Goal: Check status: Check status

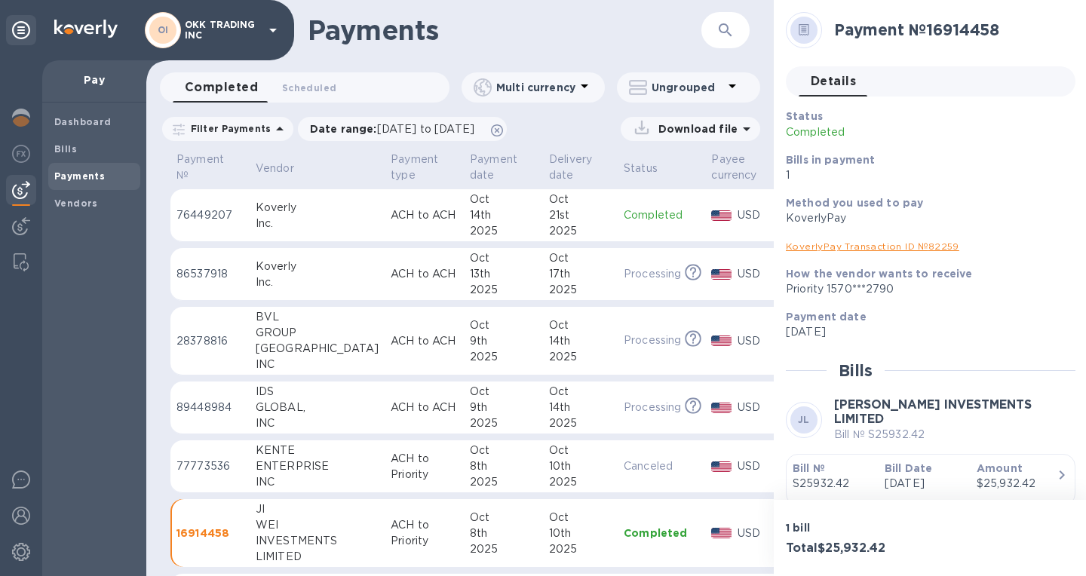
click at [738, 272] on p "USD" at bounding box center [757, 274] width 38 height 16
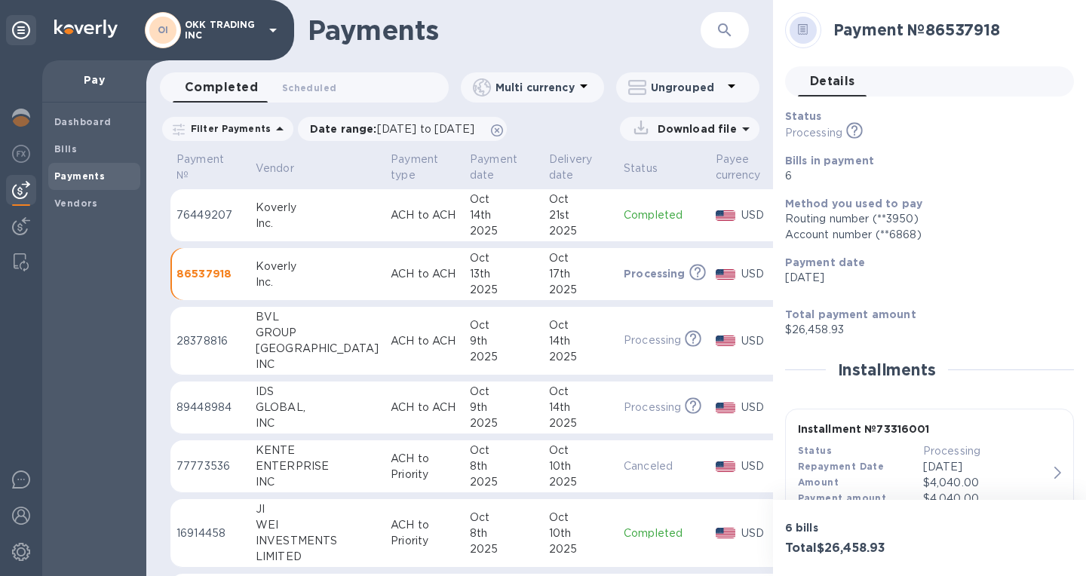
click at [787, 221] on td "$25,576.53" at bounding box center [829, 215] width 84 height 53
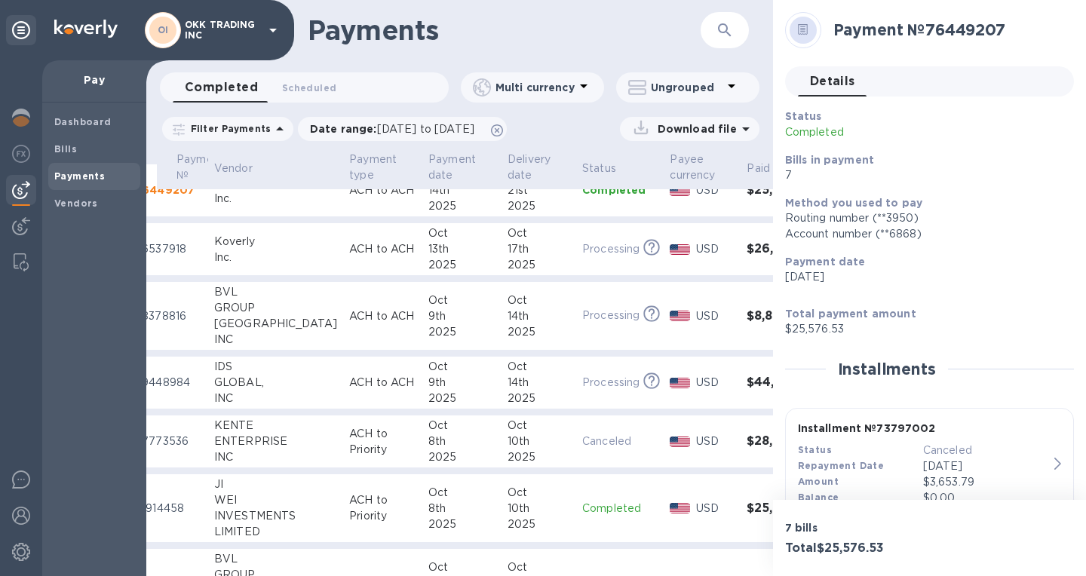
scroll to position [0, 41]
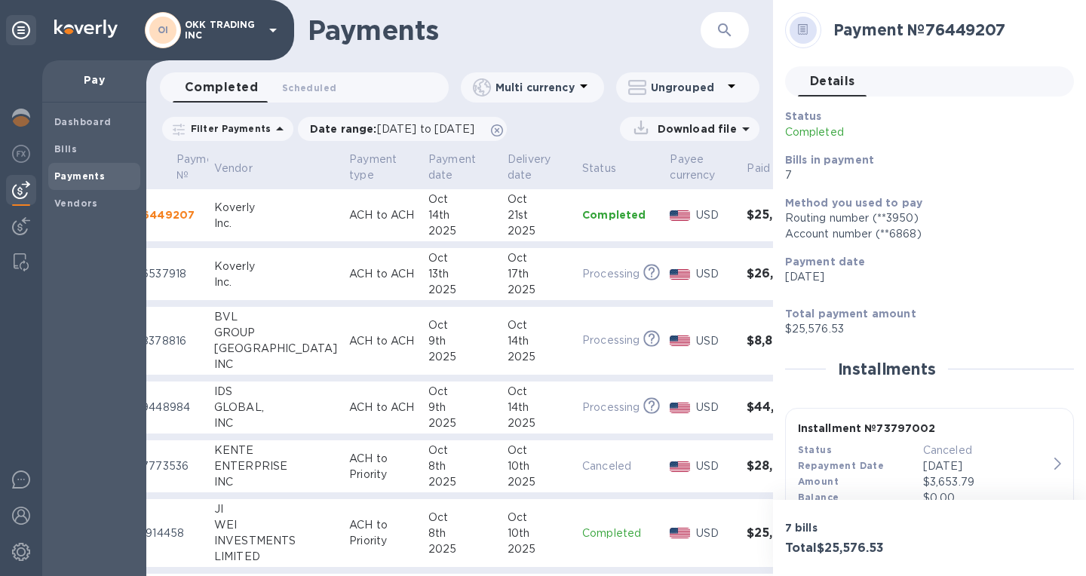
click at [747, 466] on h3 "$28,517.38" at bounding box center [783, 466] width 72 height 14
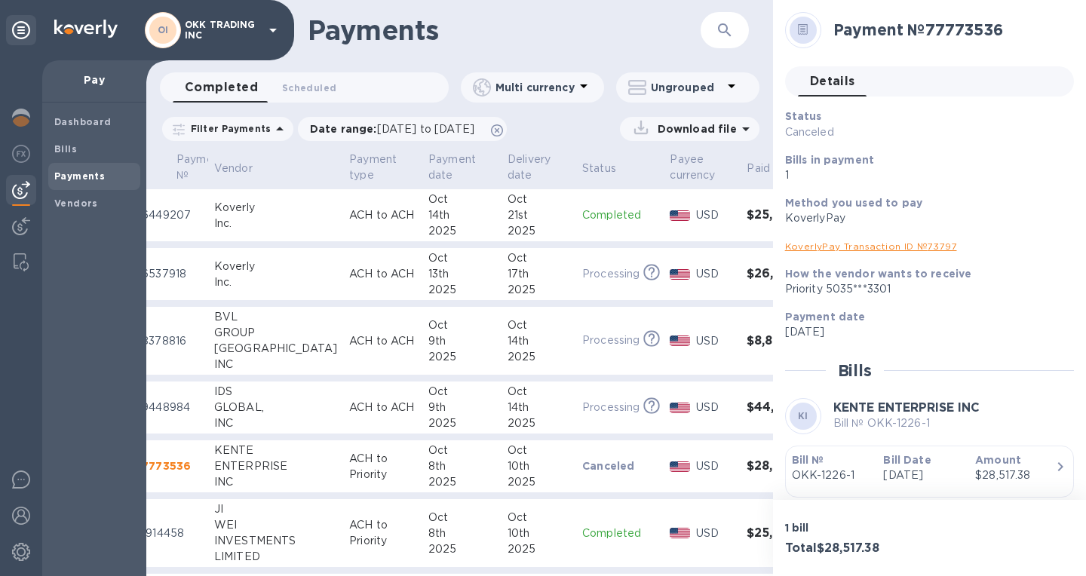
scroll to position [48, 0]
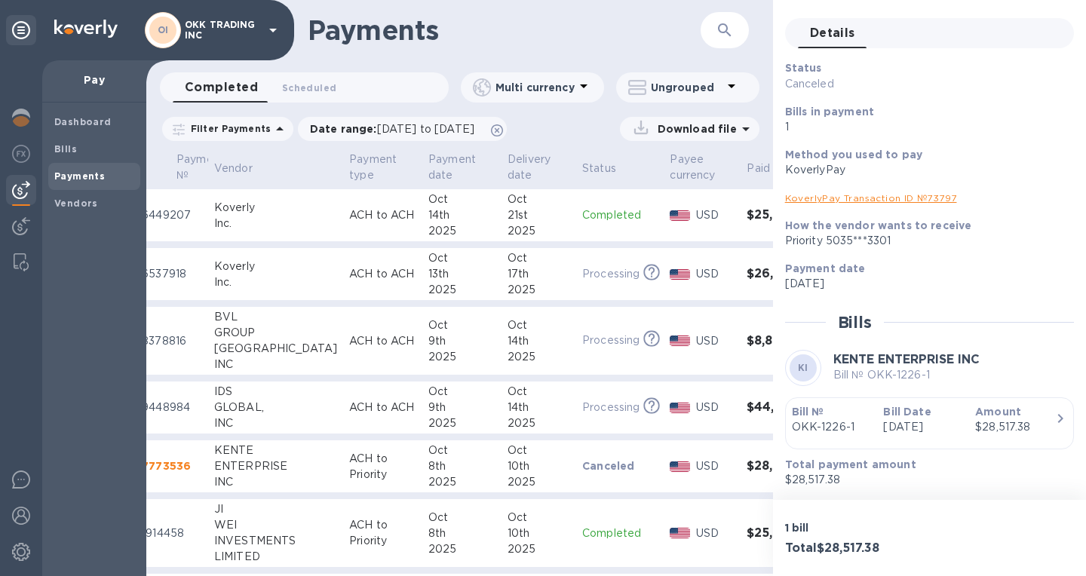
click at [855, 424] on div "Bill № OKK-1226-1" at bounding box center [832, 419] width 92 height 43
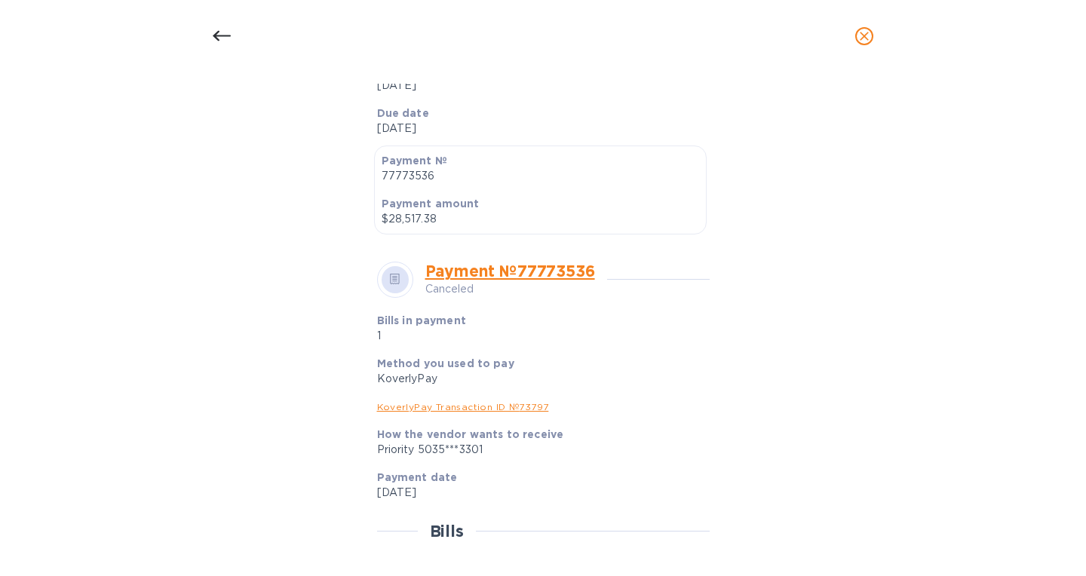
scroll to position [527, 0]
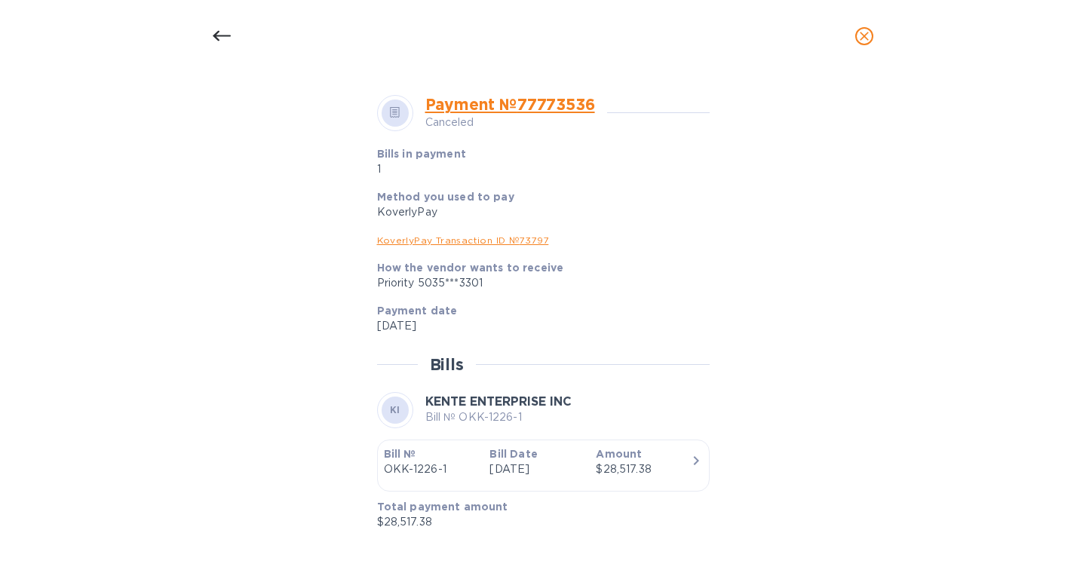
click at [652, 456] on p "Amount" at bounding box center [643, 454] width 94 height 15
click at [222, 34] on icon at bounding box center [222, 36] width 18 height 18
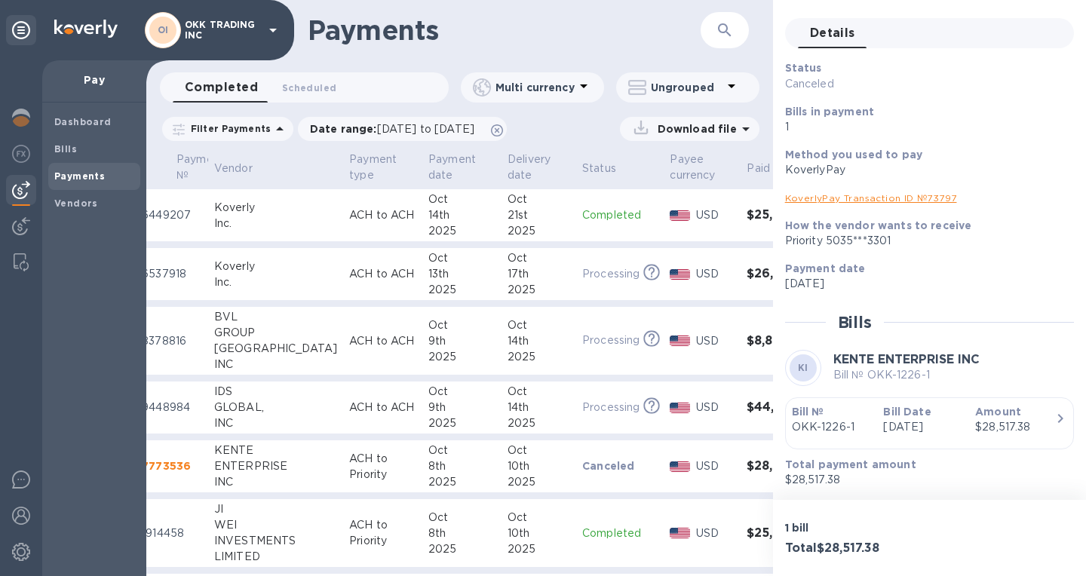
click at [694, 210] on td "USD" at bounding box center [702, 215] width 77 height 53
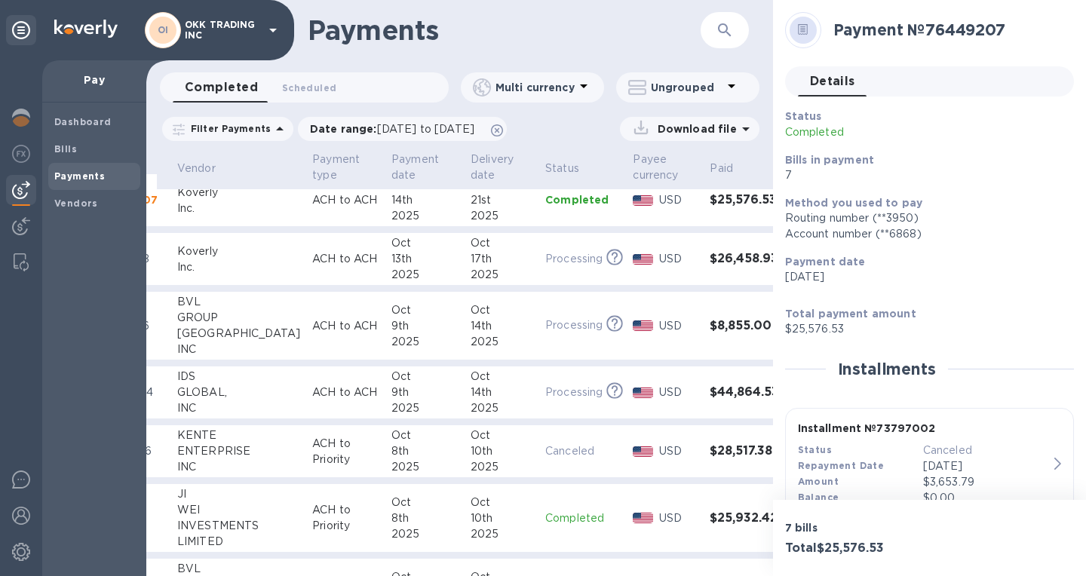
scroll to position [0, 78]
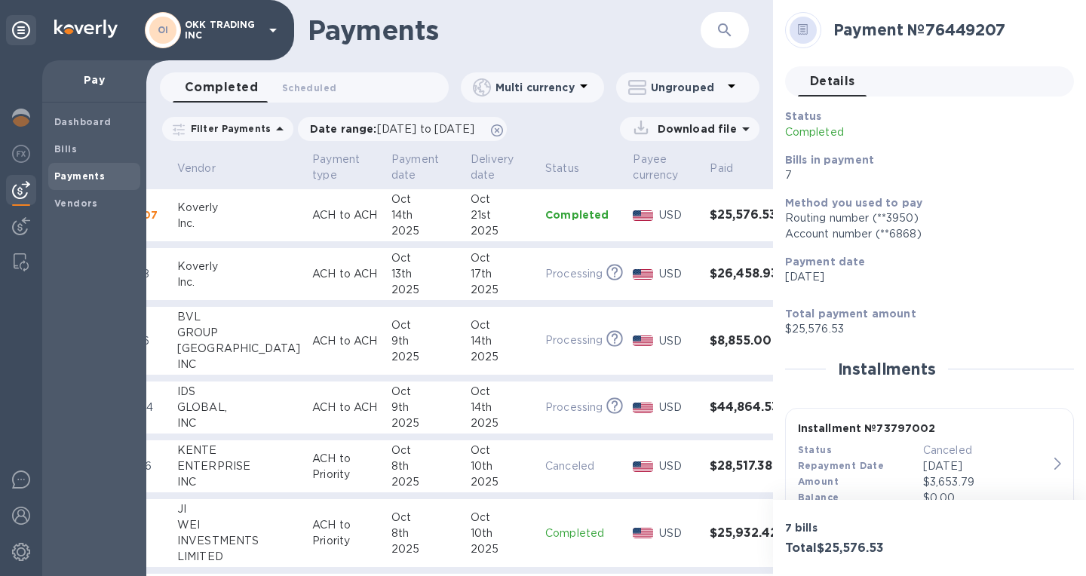
click at [710, 279] on h3 "$26,458.93" at bounding box center [746, 274] width 72 height 14
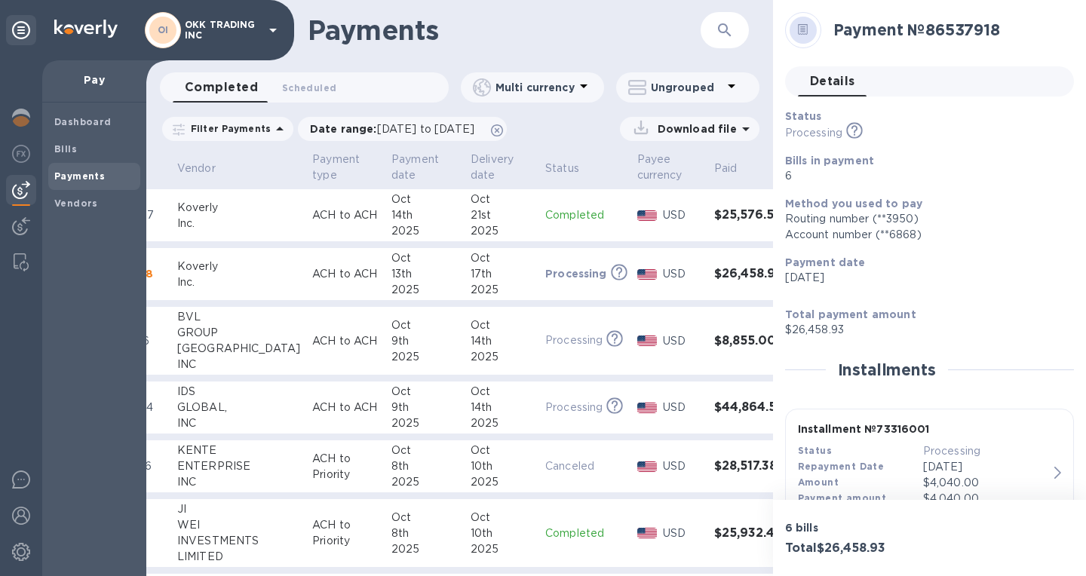
click at [714, 222] on h3 "$25,576.53" at bounding box center [750, 215] width 72 height 14
